Goal: Information Seeking & Learning: Check status

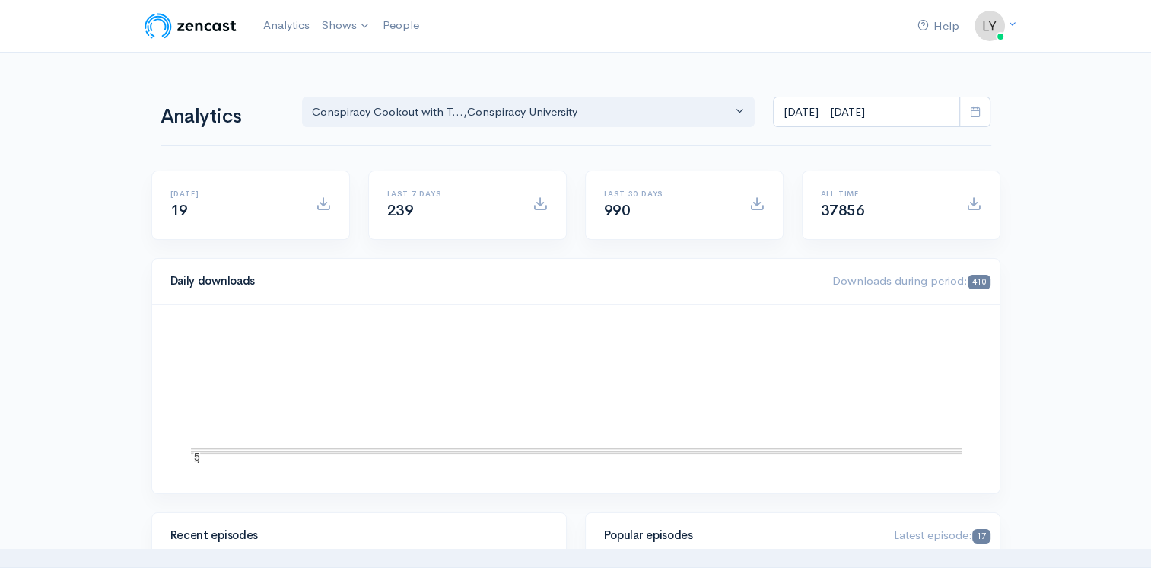
click at [0, 230] on html "Help Notifications View all Your profile Team settings Default team Current Log…" at bounding box center [575, 284] width 1151 height 568
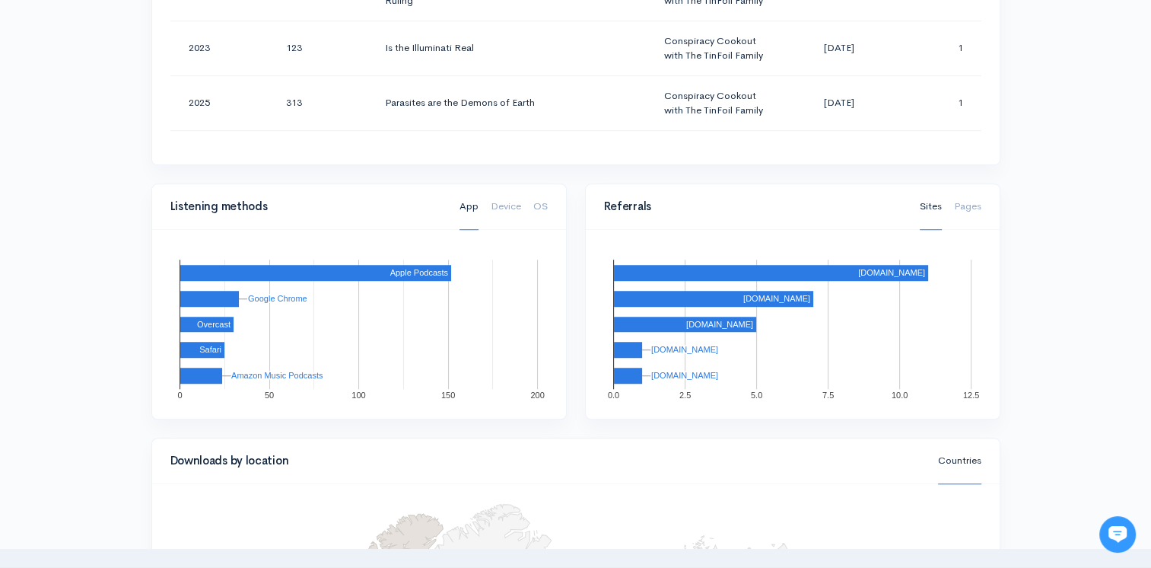
scroll to position [609, 0]
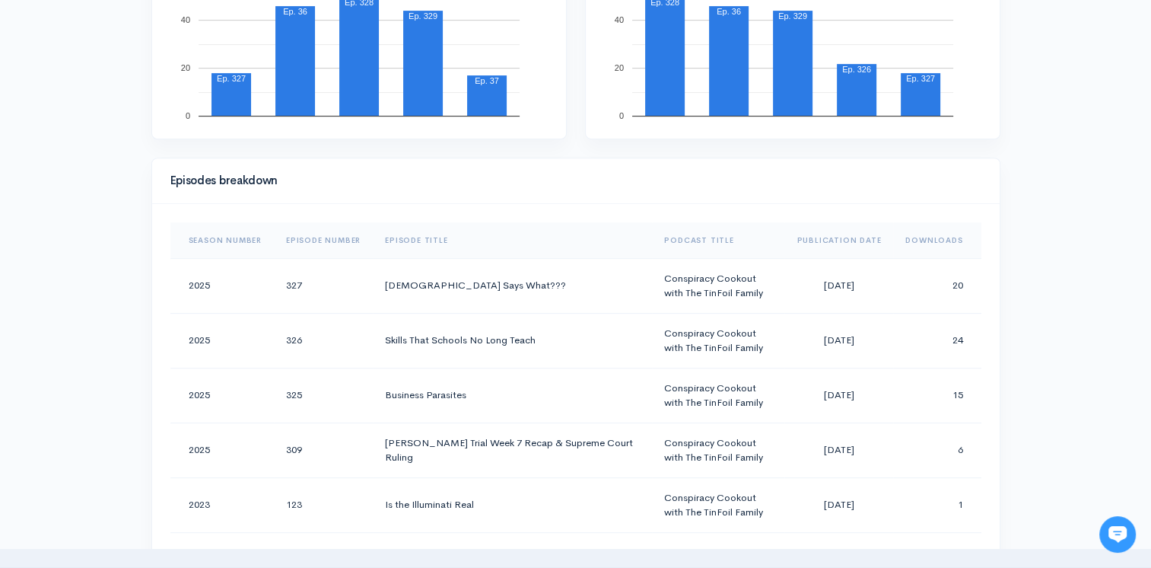
click at [910, 241] on th "Downloads" at bounding box center [936, 240] width 87 height 37
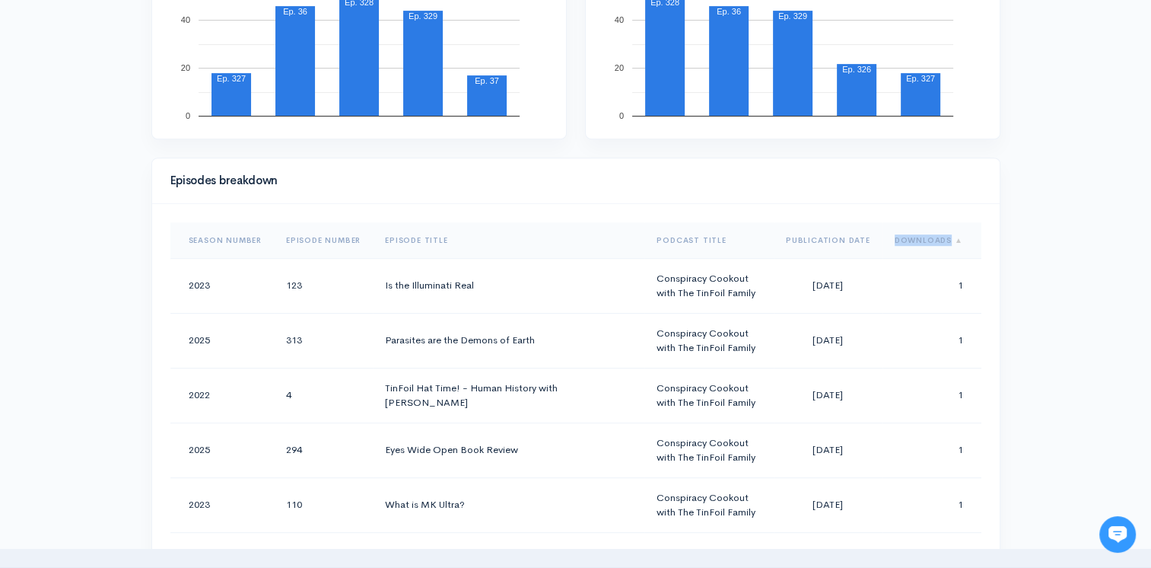
click at [910, 241] on th "Downloads" at bounding box center [932, 240] width 99 height 37
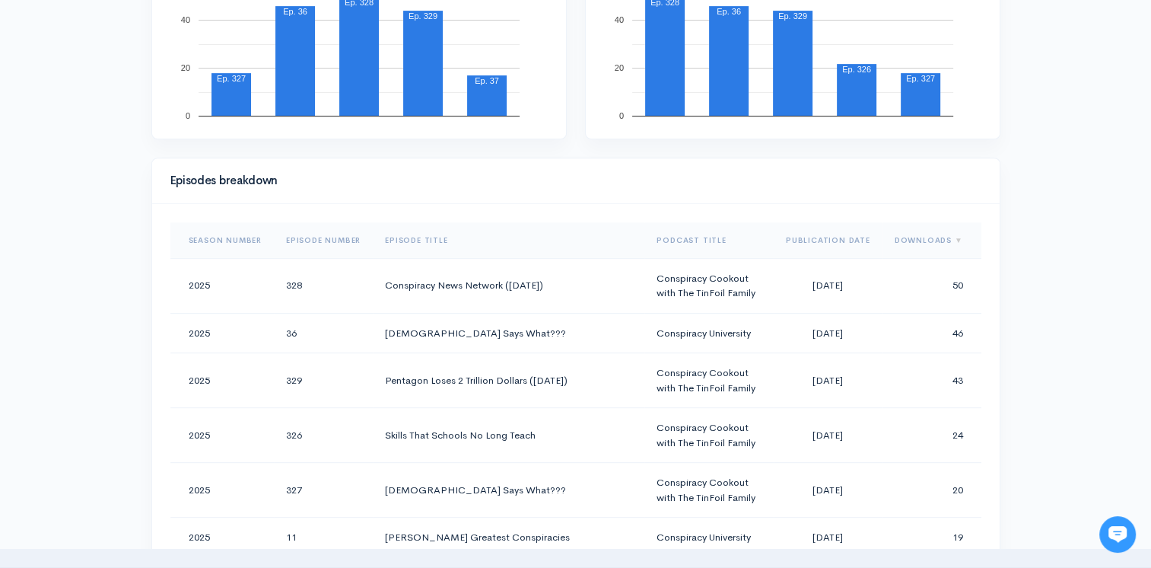
drag, startPoint x: 910, startPoint y: 241, endPoint x: 1042, endPoint y: 272, distance: 135.3
click at [1042, 272] on div "Help Notifications View all Your profile Team settings Default team Current Log…" at bounding box center [575, 469] width 1151 height 2156
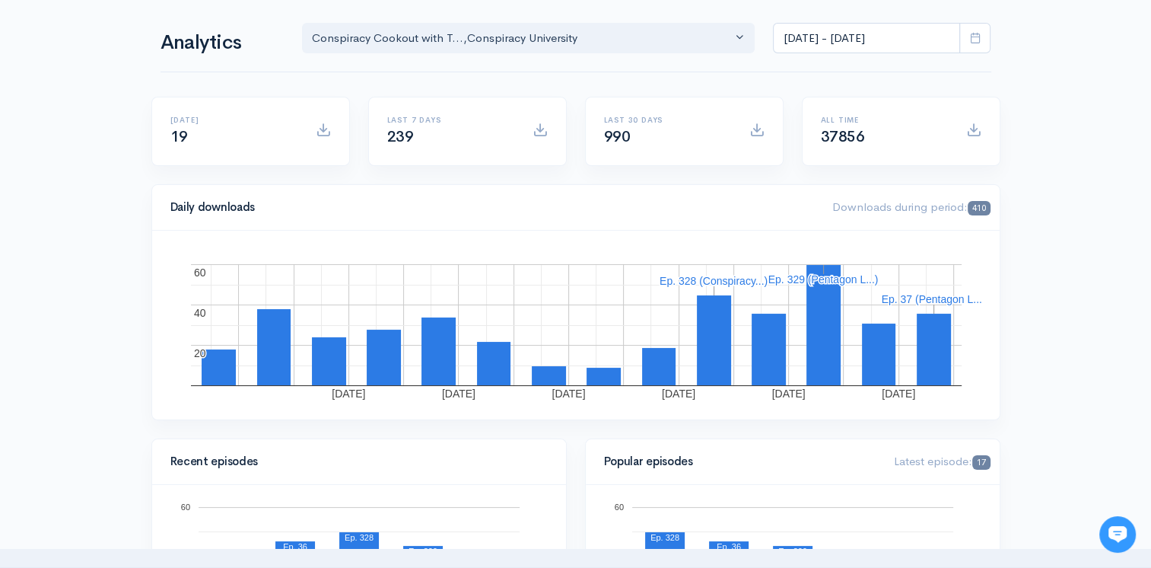
scroll to position [0, 0]
